Goal: Information Seeking & Learning: Learn about a topic

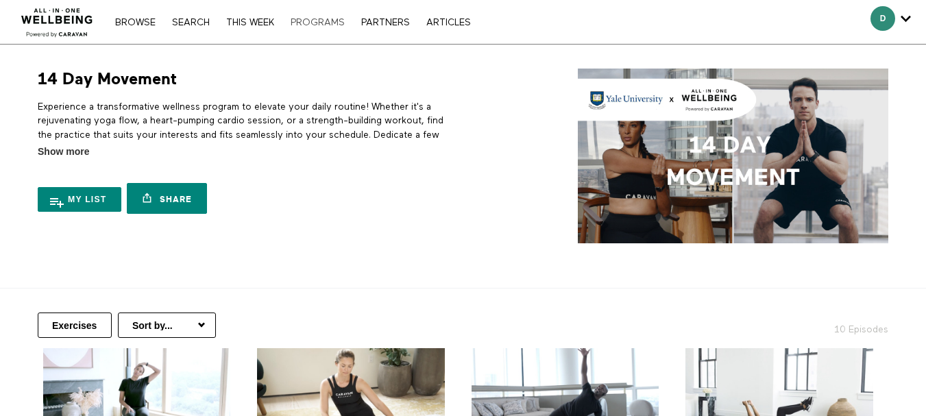
click at [317, 23] on link "PROGRAMS" at bounding box center [318, 23] width 68 height 10
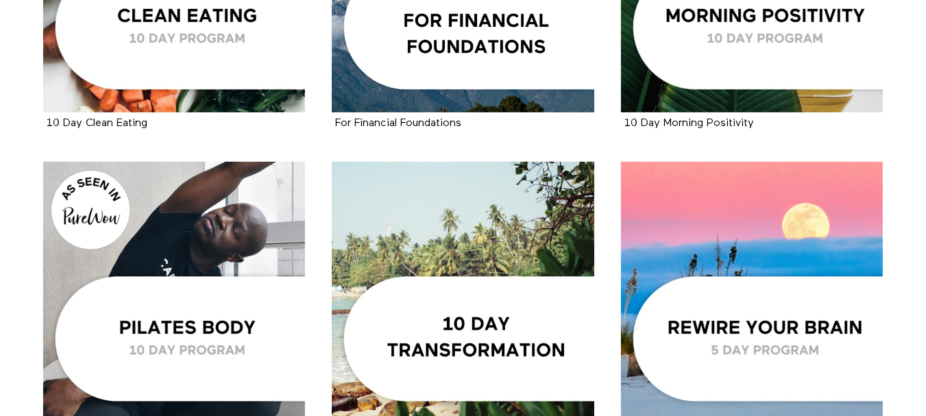
scroll to position [2045, 0]
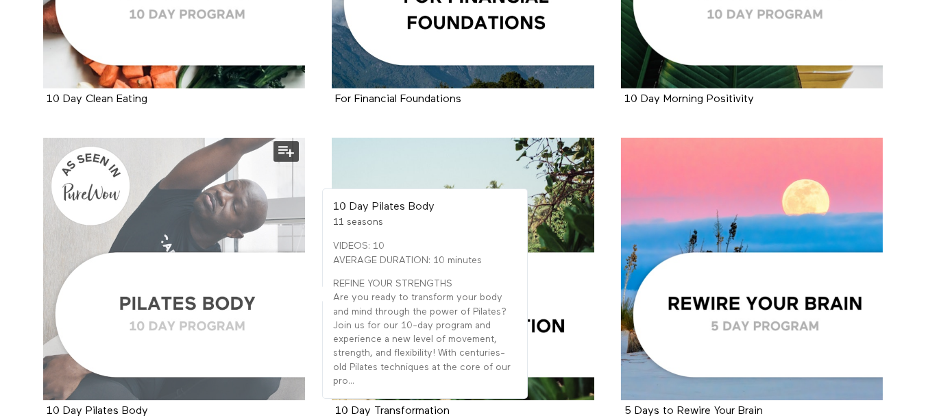
click at [185, 312] on div at bounding box center [174, 269] width 263 height 263
